Goal: Find specific fact: Find specific page/section

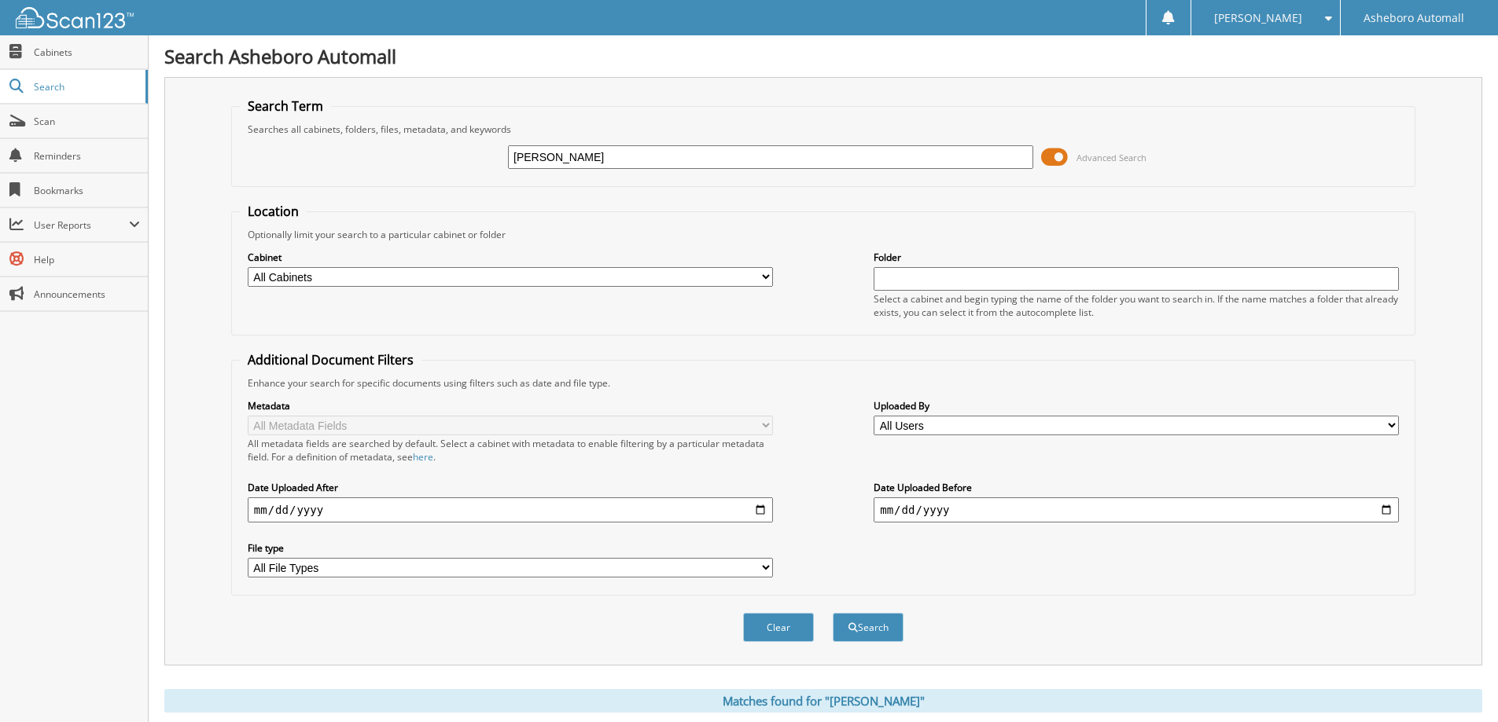
drag, startPoint x: 602, startPoint y: 157, endPoint x: 442, endPoint y: 156, distance: 160.4
click at [442, 156] on div "benitez Advanced Search" at bounding box center [823, 157] width 1167 height 42
type input "[PERSON_NAME]"
click at [832, 613] on button "Search" at bounding box center [867, 627] width 71 height 29
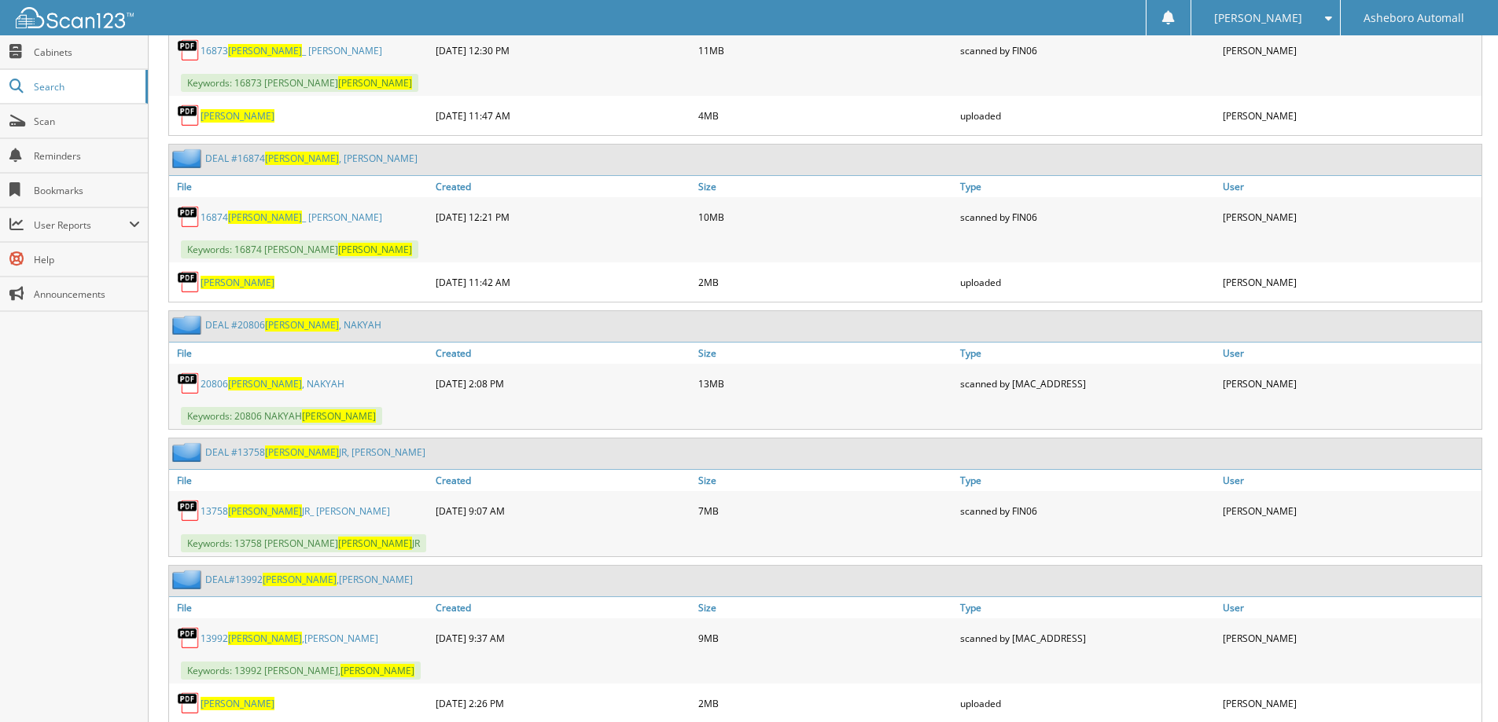
scroll to position [1494, 0]
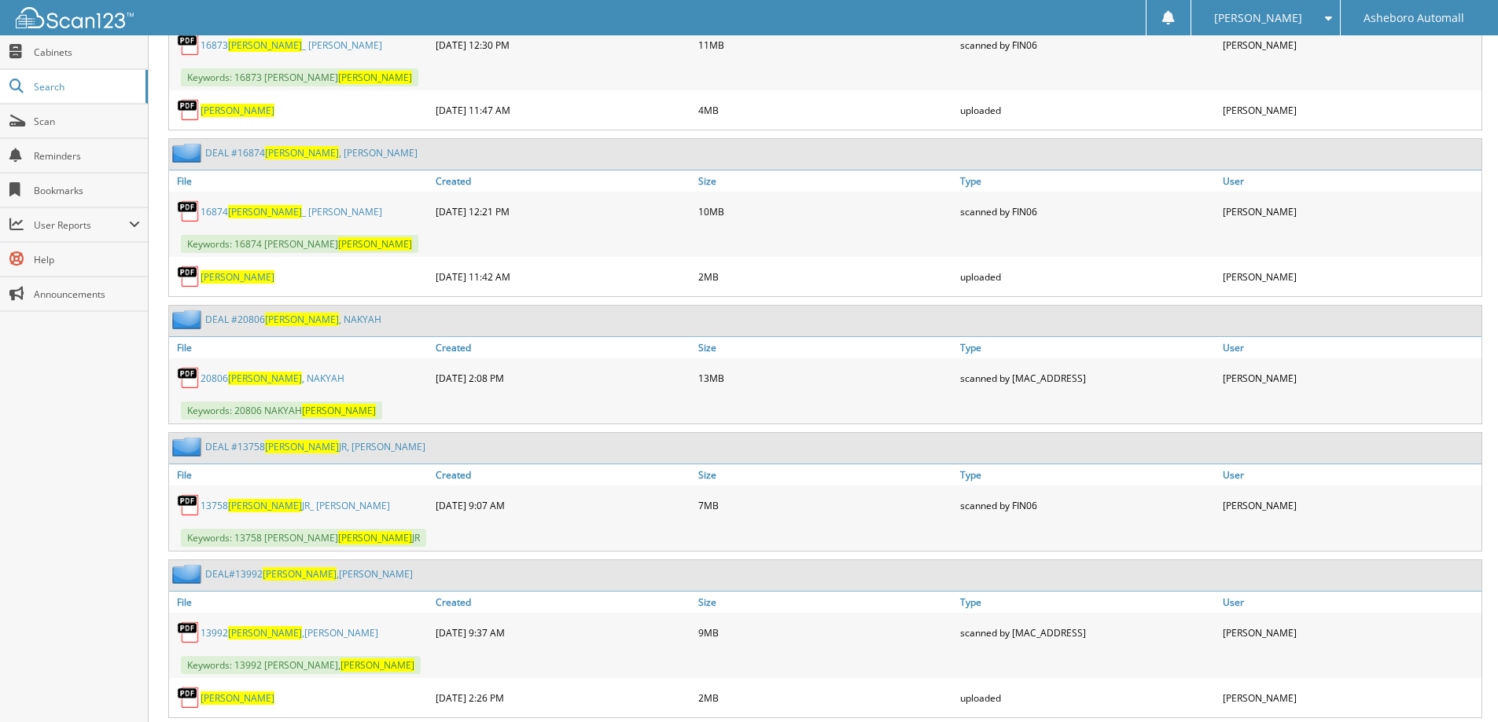
click at [288, 376] on link "20806 [PERSON_NAME]" at bounding box center [272, 378] width 144 height 13
